Goal: Information Seeking & Learning: Learn about a topic

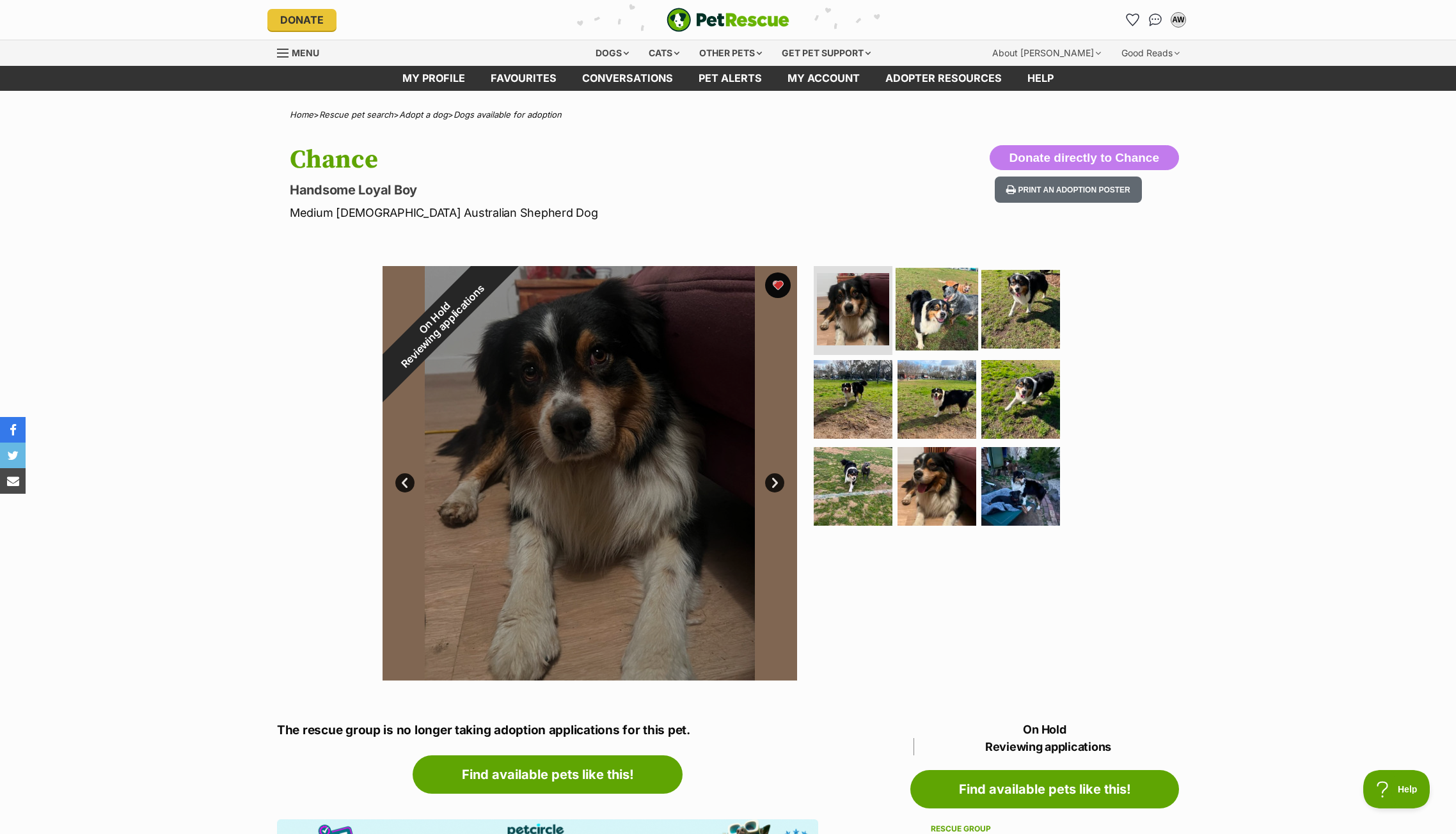
click at [950, 324] on img at bounding box center [937, 309] width 82 height 82
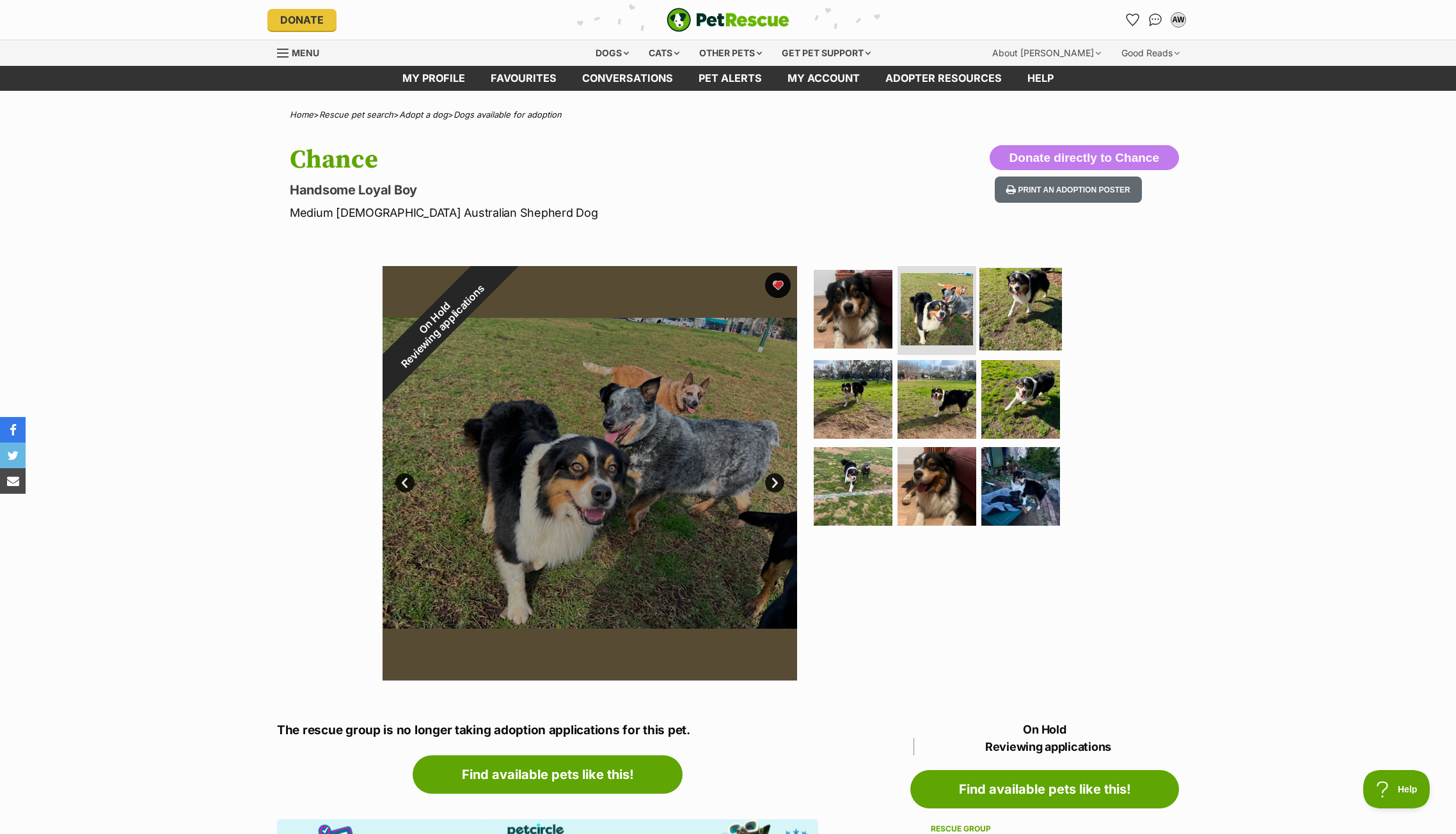
click at [1010, 305] on img at bounding box center [1020, 309] width 82 height 82
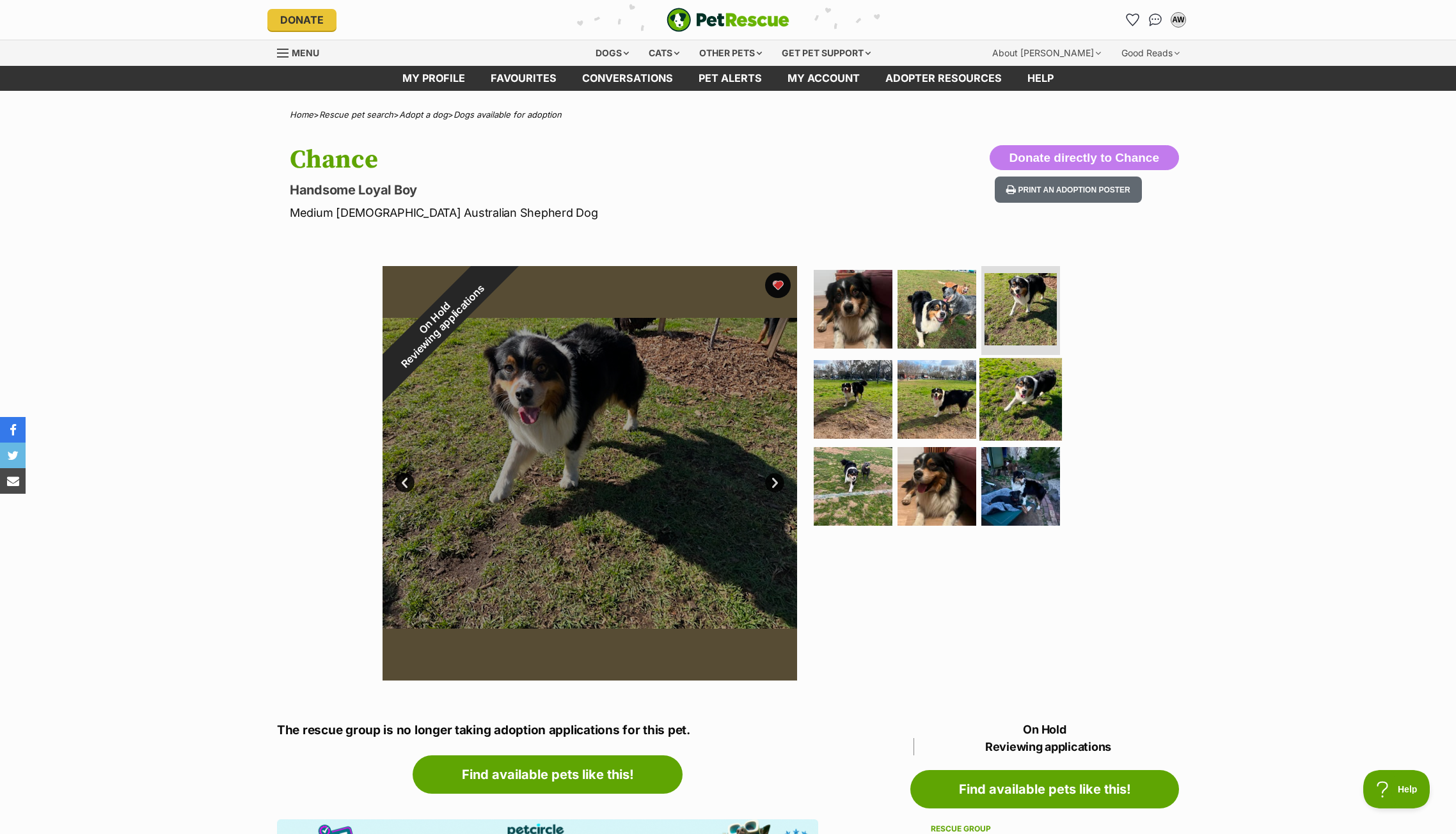
click at [1012, 385] on img at bounding box center [1020, 399] width 82 height 82
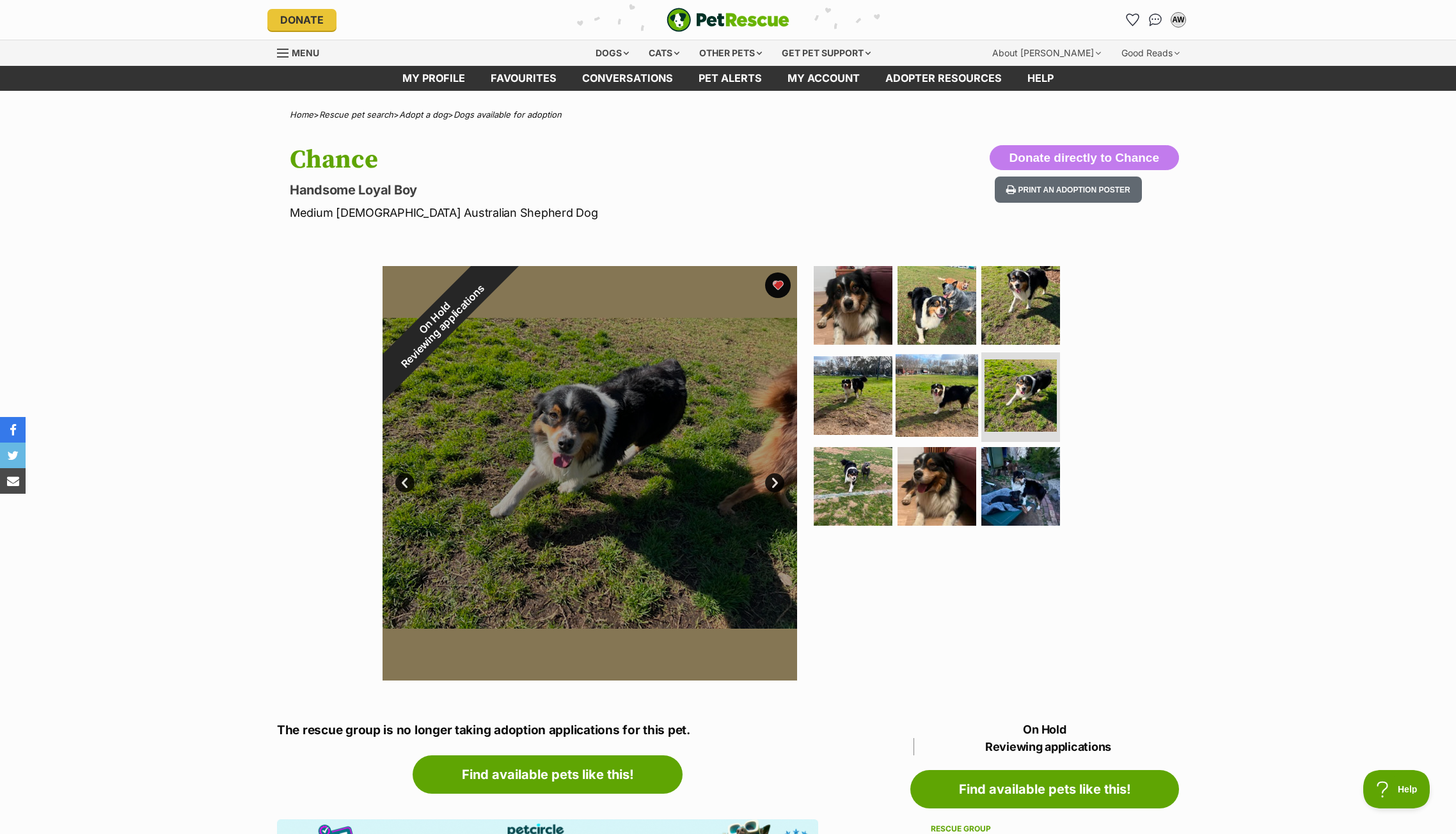
click at [926, 392] on img at bounding box center [937, 395] width 82 height 82
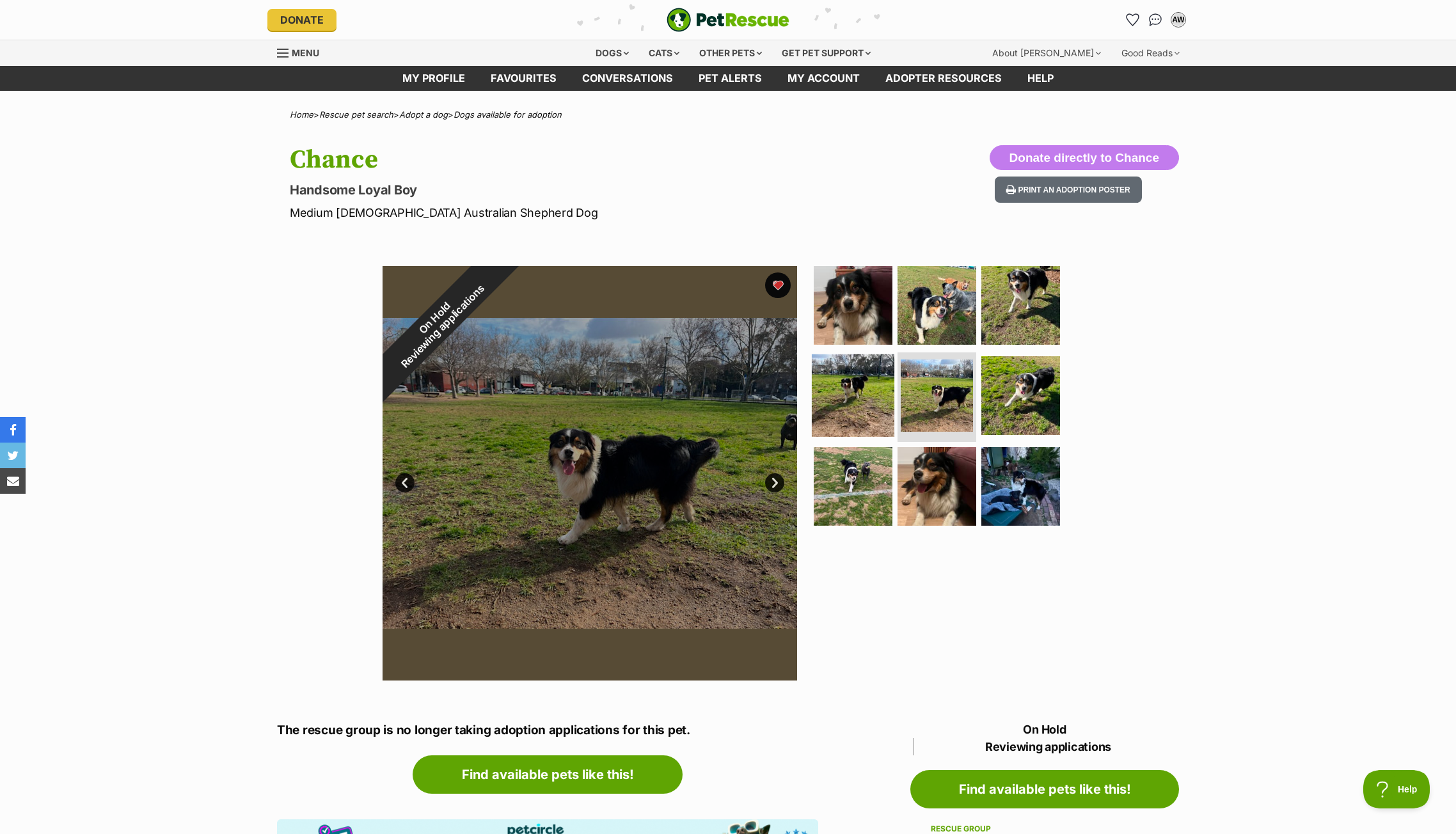
click at [833, 392] on img at bounding box center [853, 395] width 82 height 82
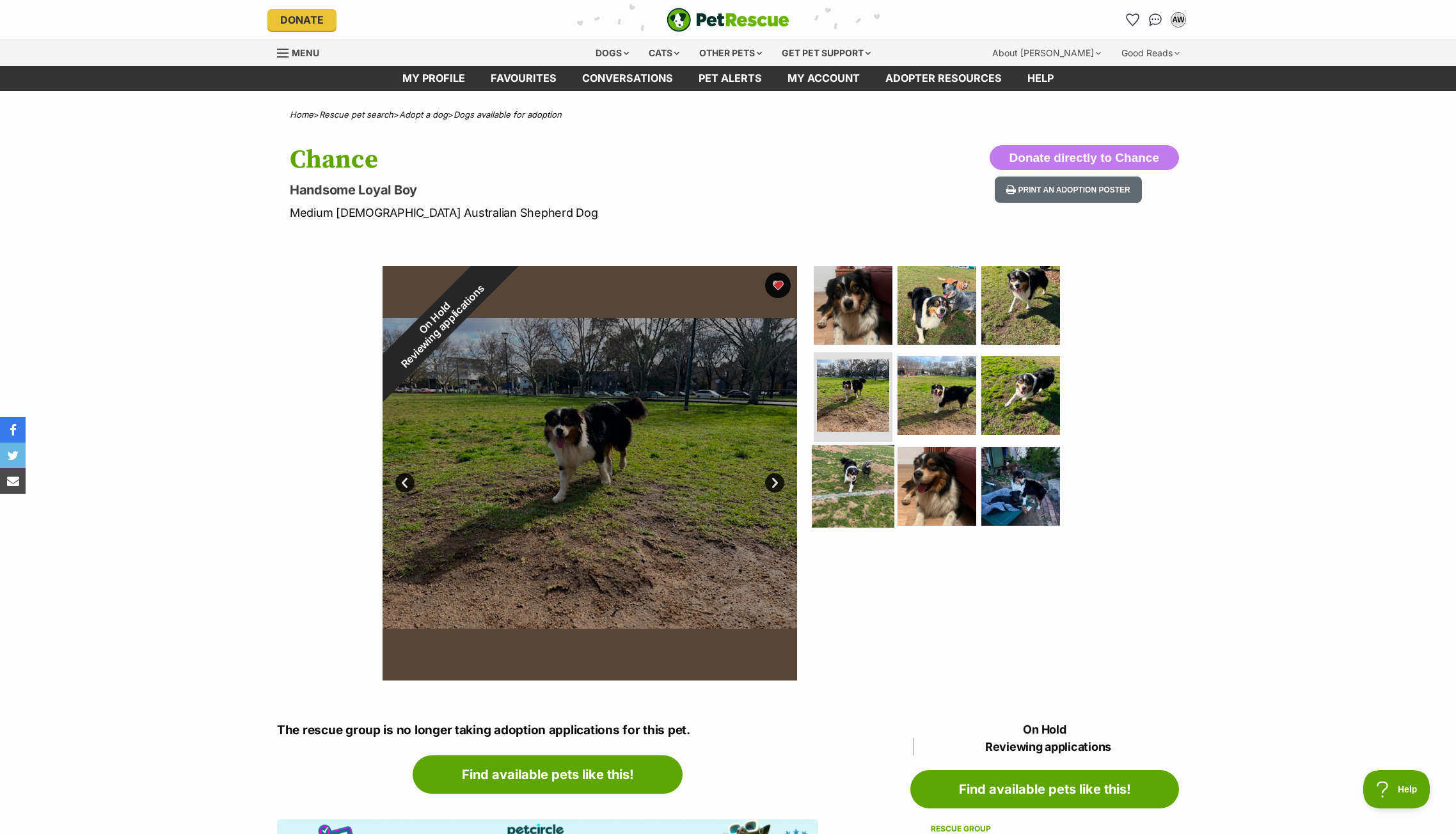
click at [837, 474] on img at bounding box center [853, 486] width 82 height 82
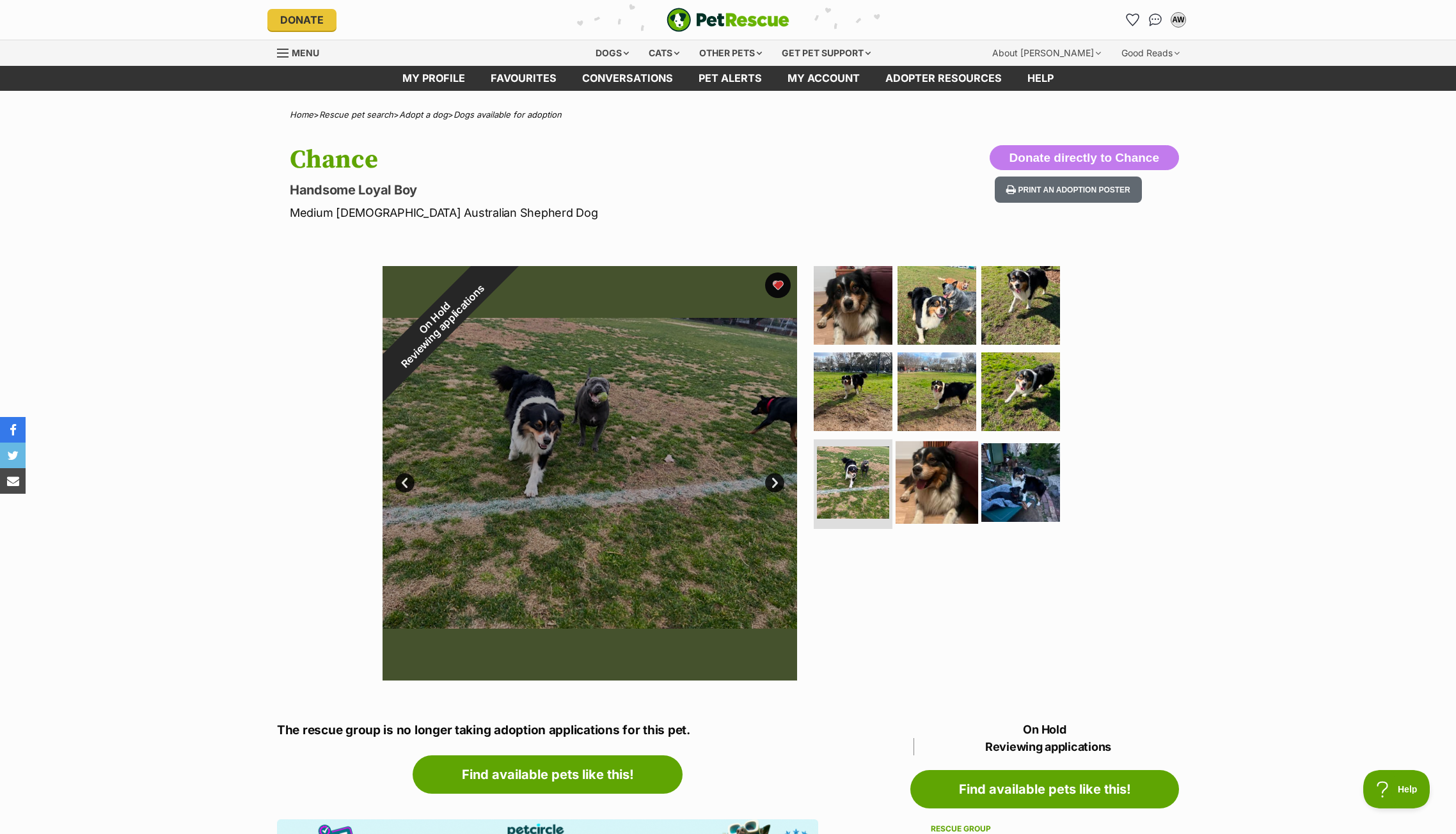
click at [917, 480] on img at bounding box center [937, 482] width 82 height 82
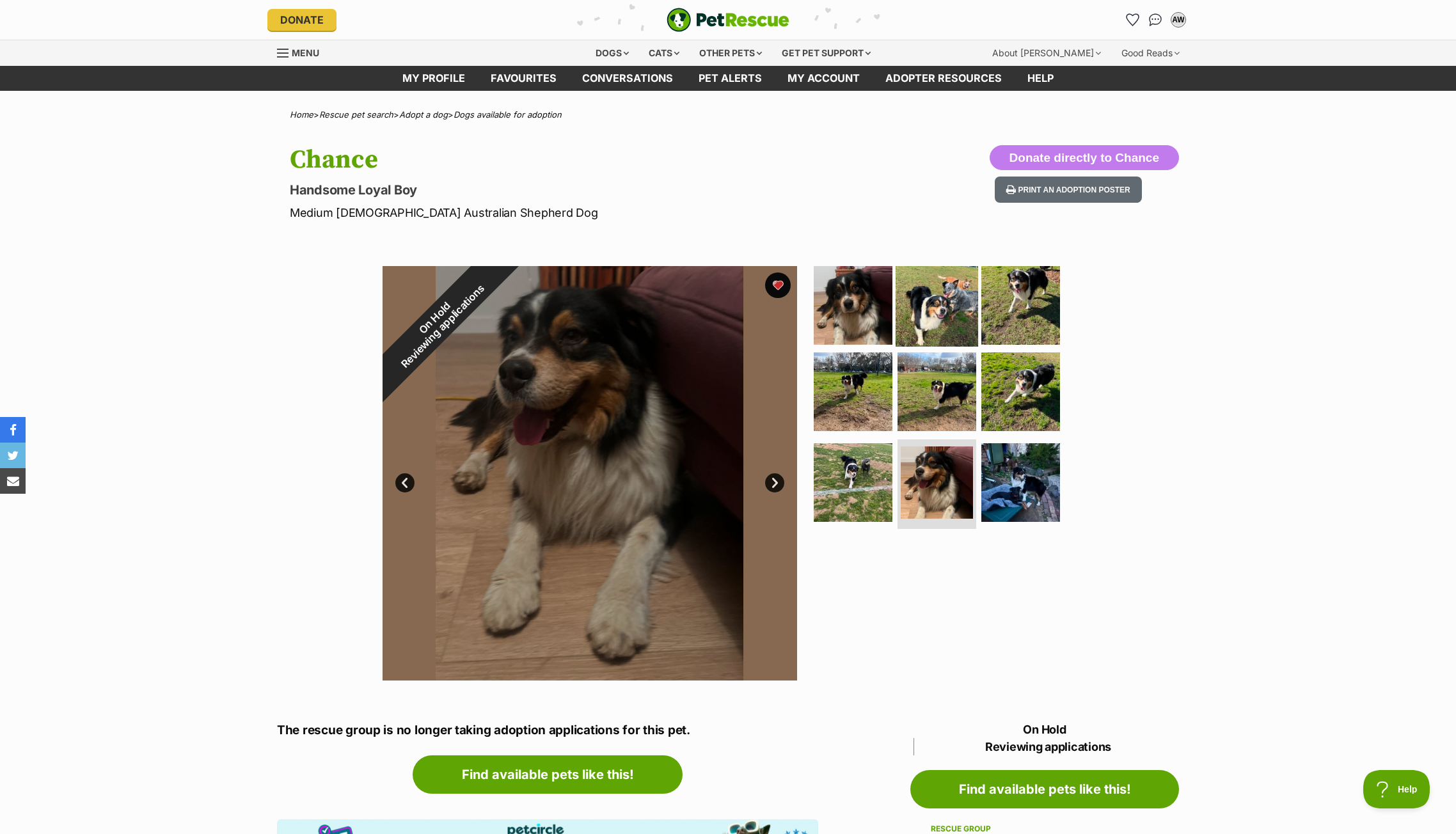
click at [933, 319] on img at bounding box center [937, 305] width 82 height 82
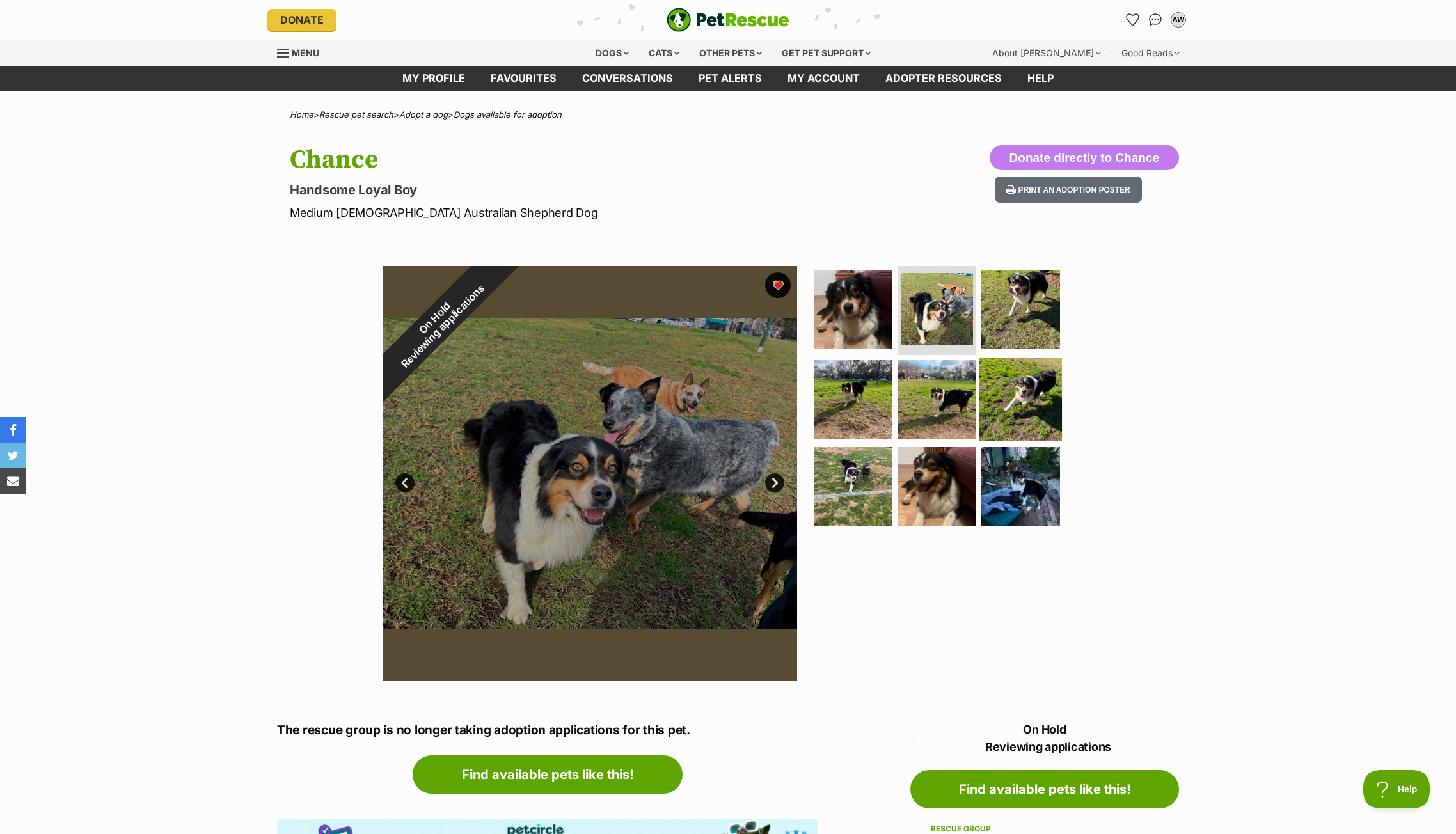
click at [1010, 409] on img at bounding box center [1020, 399] width 82 height 82
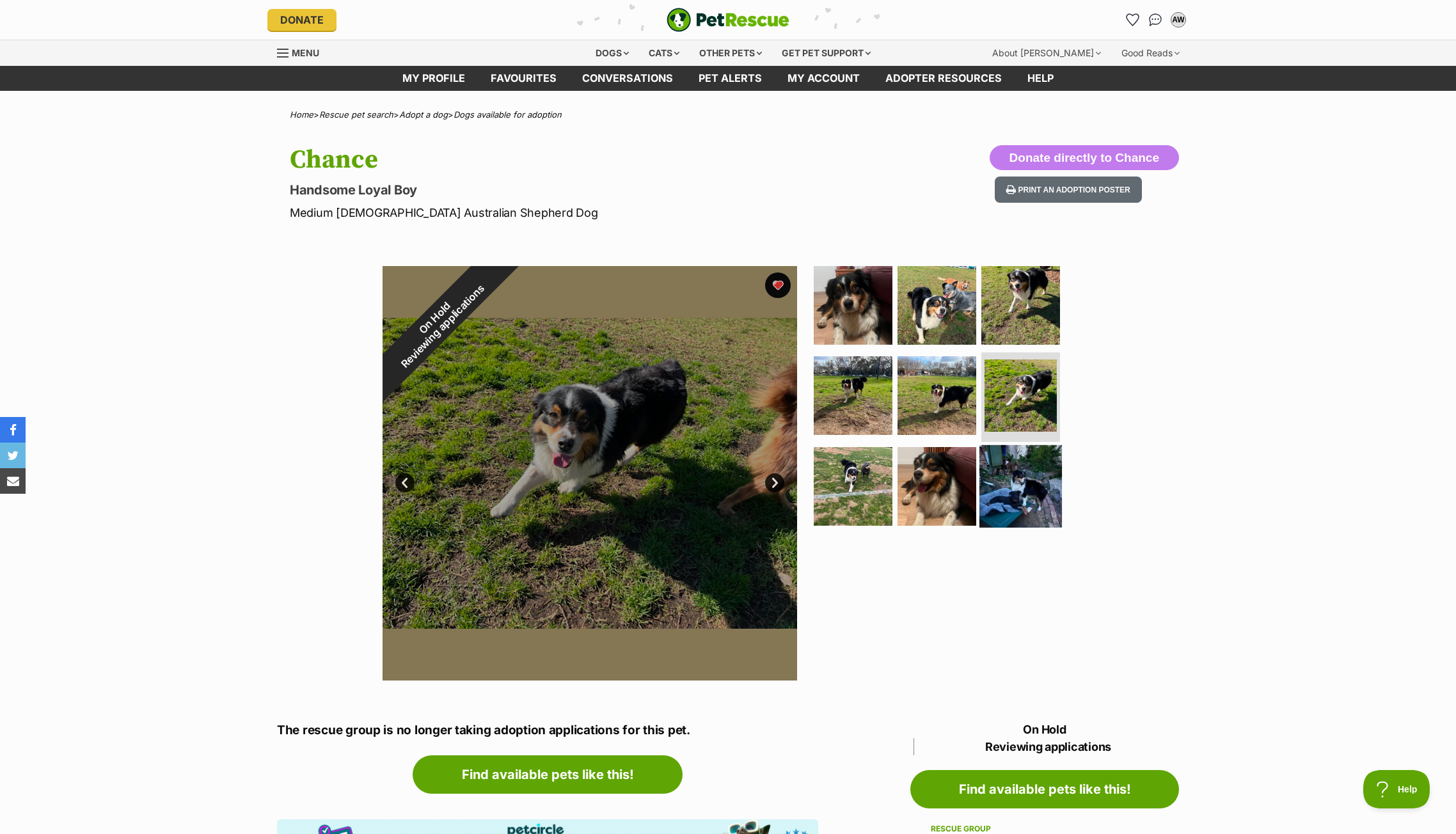
click at [1020, 463] on img at bounding box center [1020, 486] width 82 height 82
